Goal: Task Accomplishment & Management: Use online tool/utility

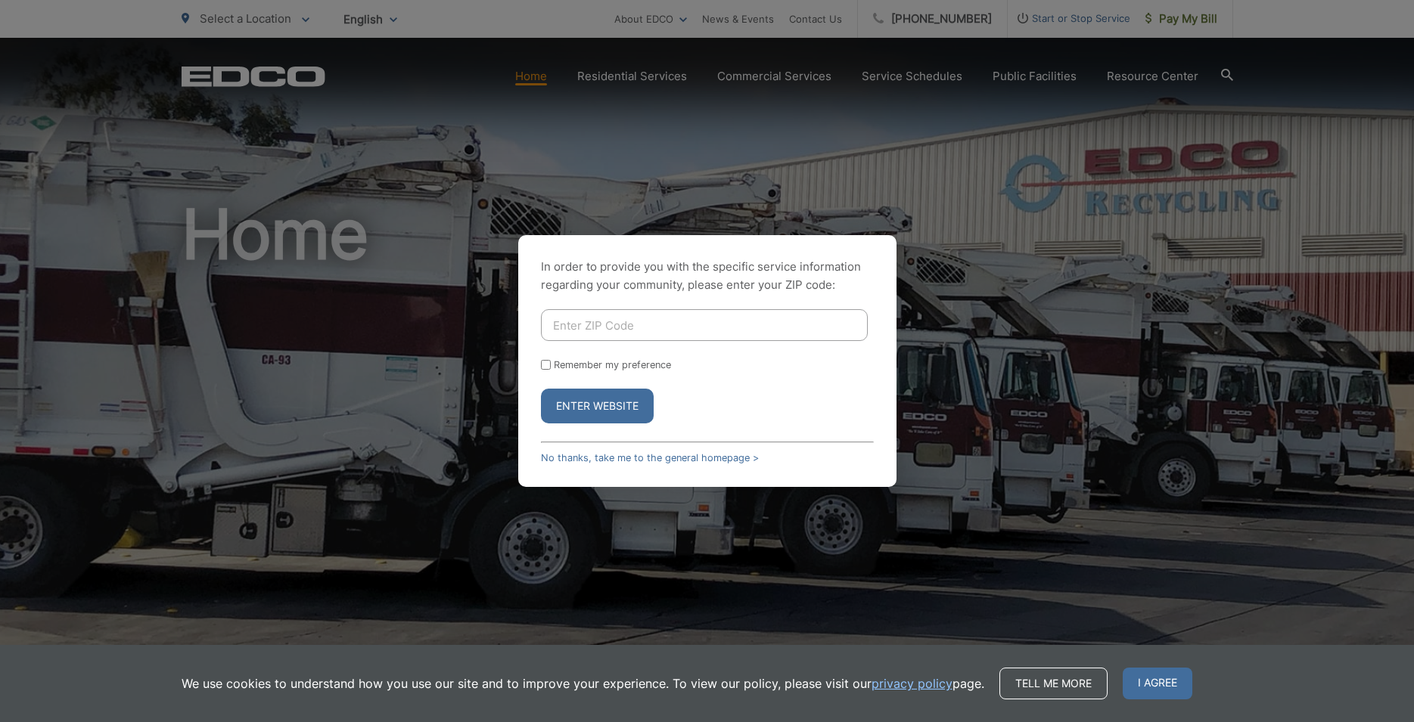
click at [602, 413] on button "Enter Website" at bounding box center [597, 406] width 113 height 35
click at [616, 464] on div "In order to provide you with the specific service information regarding your co…" at bounding box center [707, 361] width 378 height 252
click at [656, 458] on link "No thanks, take me to the general homepage >" at bounding box center [650, 457] width 218 height 11
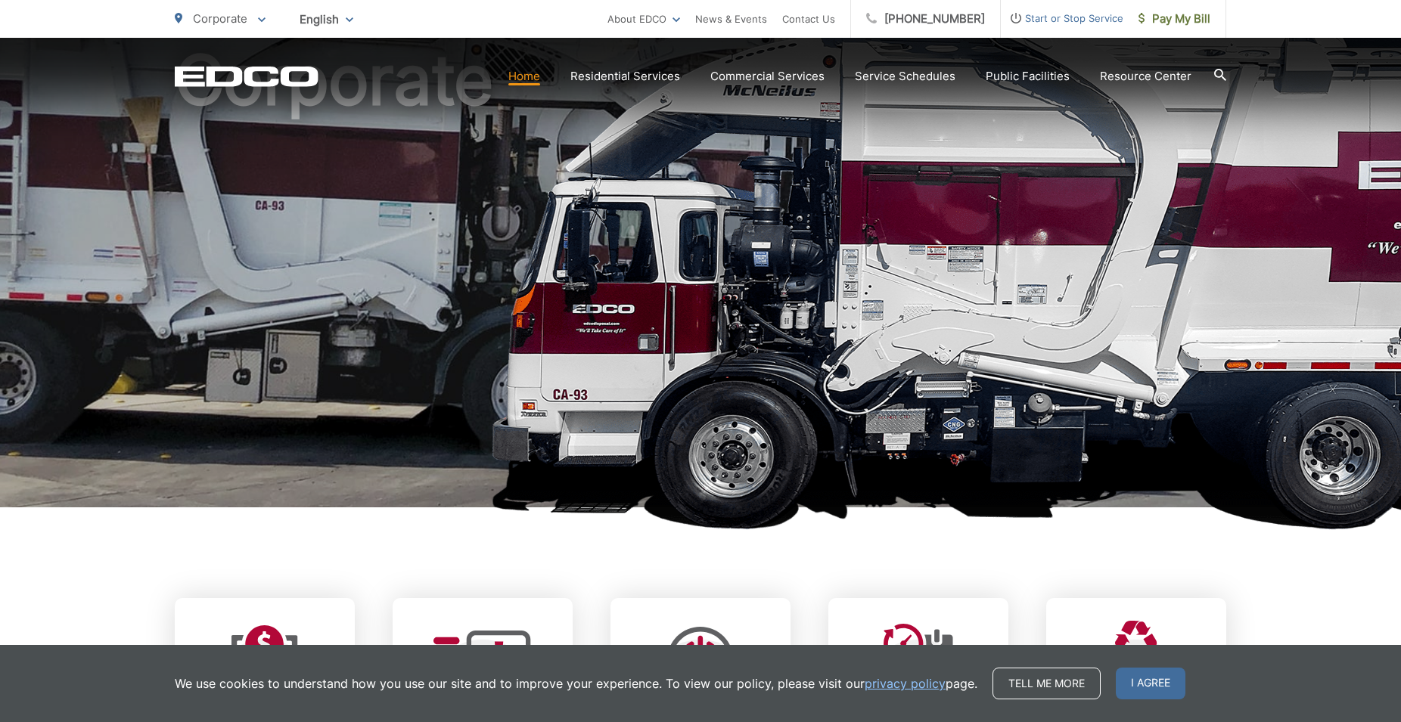
scroll to position [617, 0]
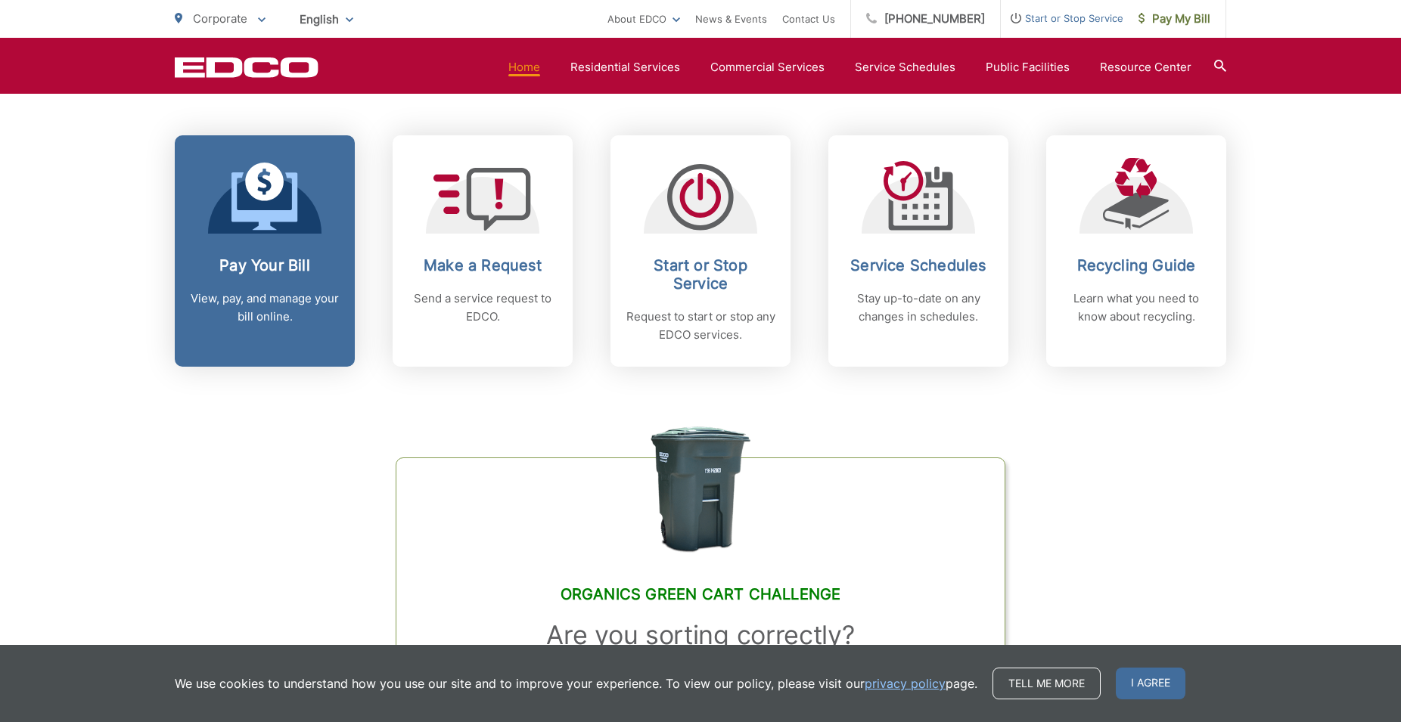
click at [322, 252] on link "Pay Your Bill View, pay, and manage your bill online." at bounding box center [265, 250] width 180 height 231
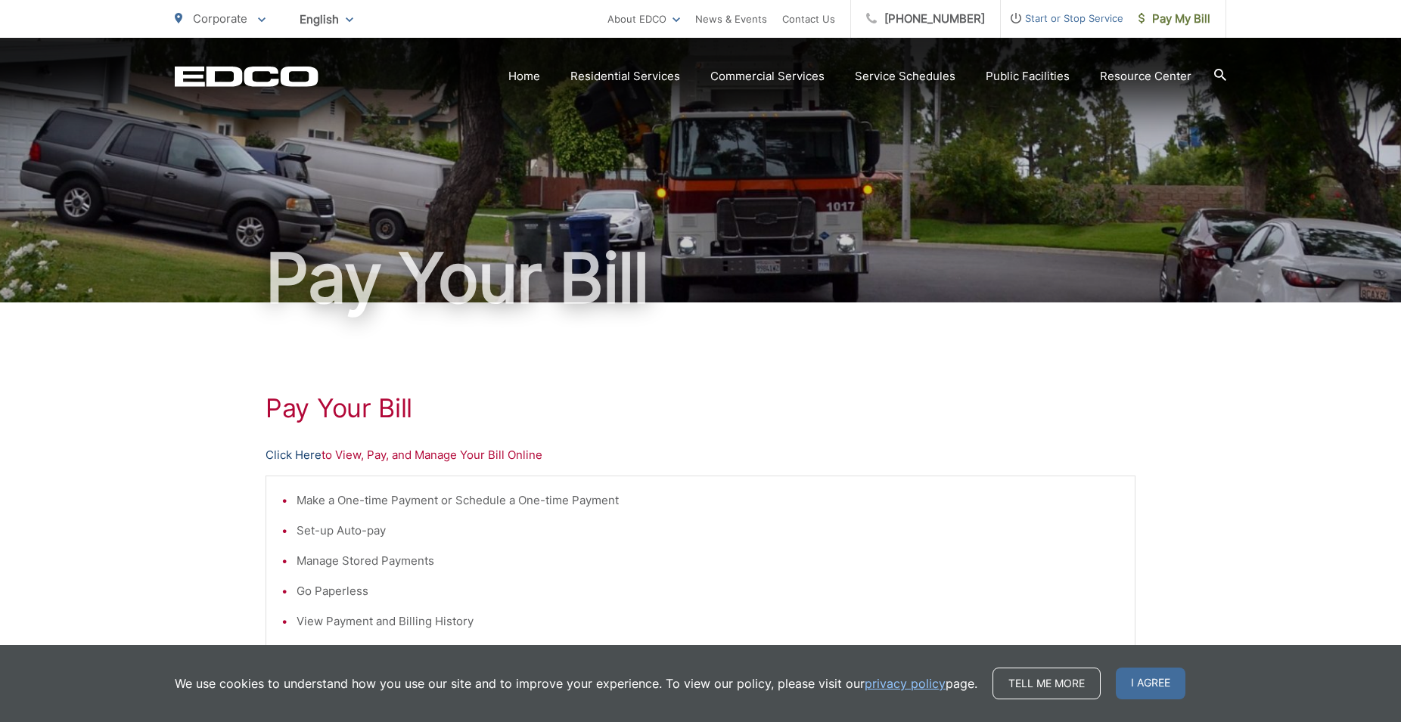
click at [293, 455] on link "Click Here" at bounding box center [293, 455] width 56 height 18
